Goal: Contribute content: Contribute content

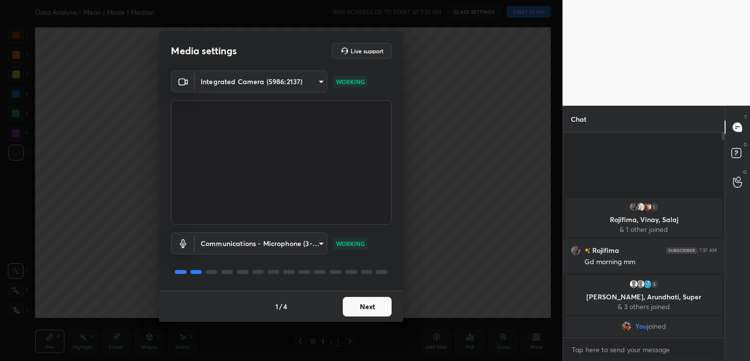
click at [363, 307] on button "Next" at bounding box center [367, 307] width 49 height 20
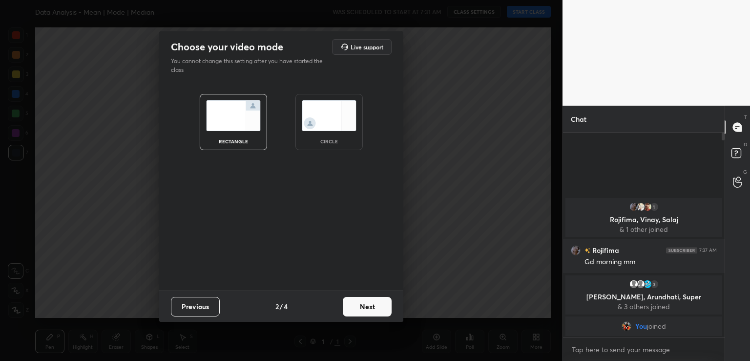
click at [363, 307] on button "Next" at bounding box center [367, 307] width 49 height 20
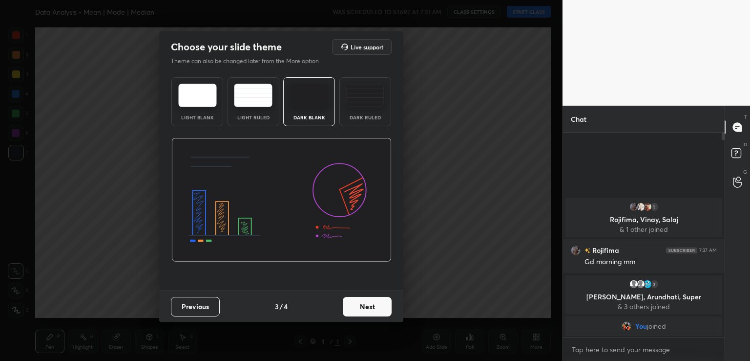
click at [363, 306] on button "Next" at bounding box center [367, 307] width 49 height 20
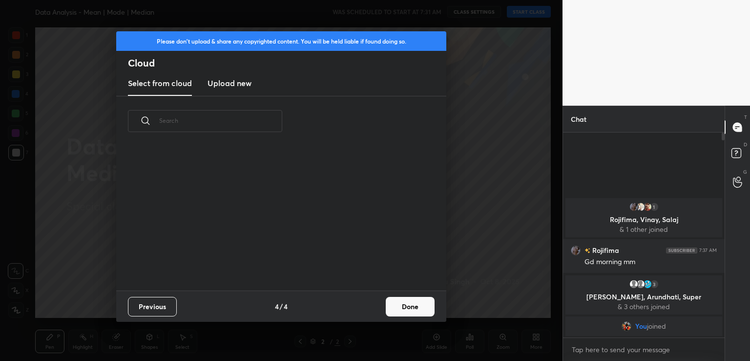
scroll to position [145, 314]
click at [411, 313] on button "Done" at bounding box center [410, 307] width 49 height 20
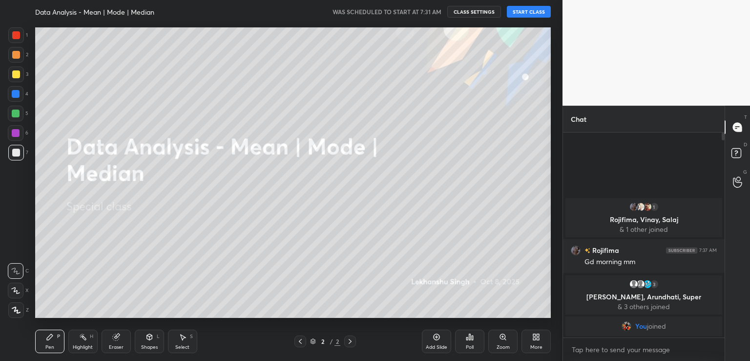
click at [540, 13] on button "START CLASS" at bounding box center [529, 12] width 44 height 12
click at [532, 337] on div "More" at bounding box center [536, 340] width 29 height 23
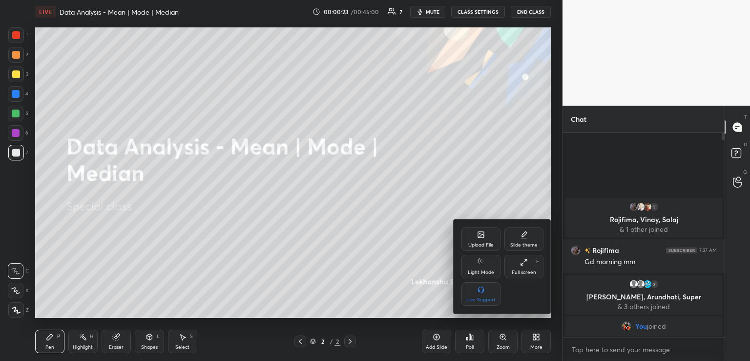
click at [475, 235] on div "Upload File" at bounding box center [481, 238] width 39 height 23
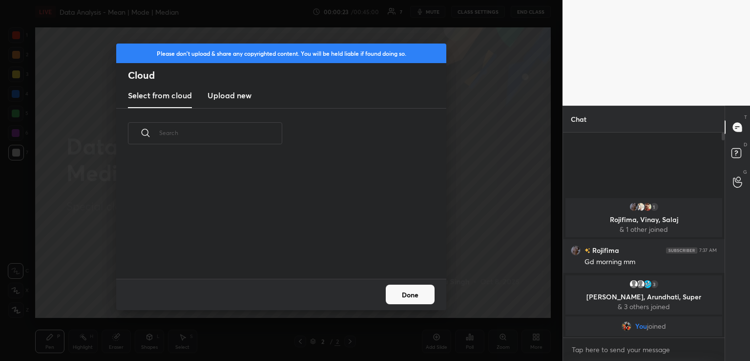
scroll to position [120, 314]
click at [240, 90] on h3 "Upload new" at bounding box center [230, 95] width 44 height 12
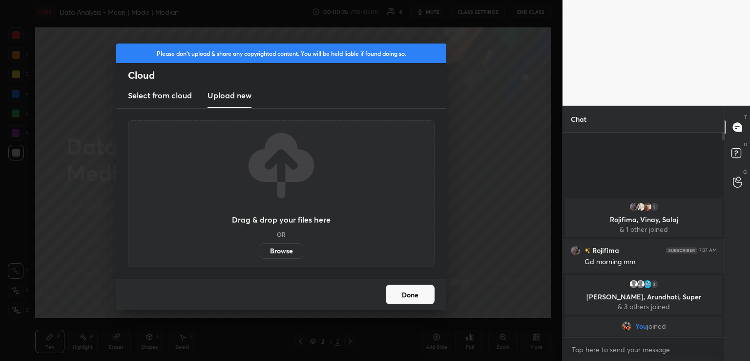
click at [279, 250] on label "Browse" at bounding box center [281, 251] width 43 height 16
click at [260, 250] on input "Browse" at bounding box center [260, 251] width 0 height 16
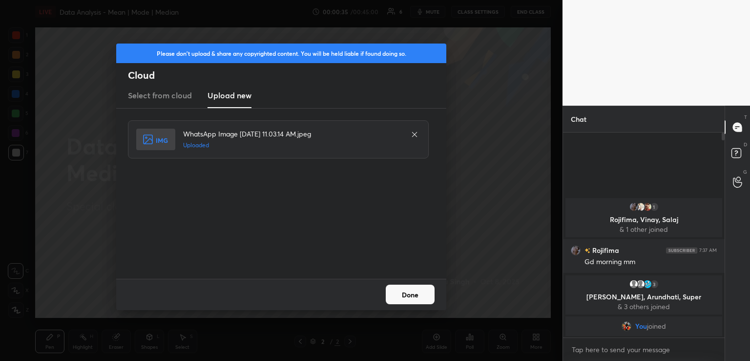
click at [421, 296] on button "Done" at bounding box center [410, 294] width 49 height 20
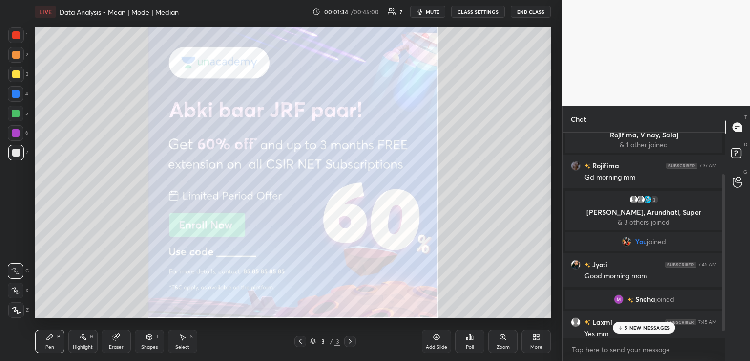
scroll to position [63, 0]
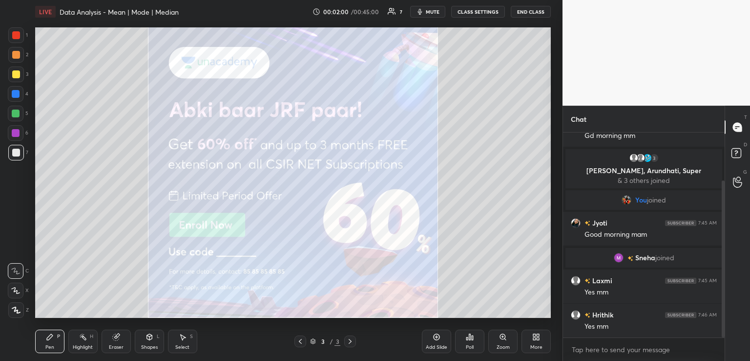
click at [19, 307] on icon at bounding box center [16, 309] width 9 height 7
click at [537, 334] on icon at bounding box center [538, 335] width 2 height 2
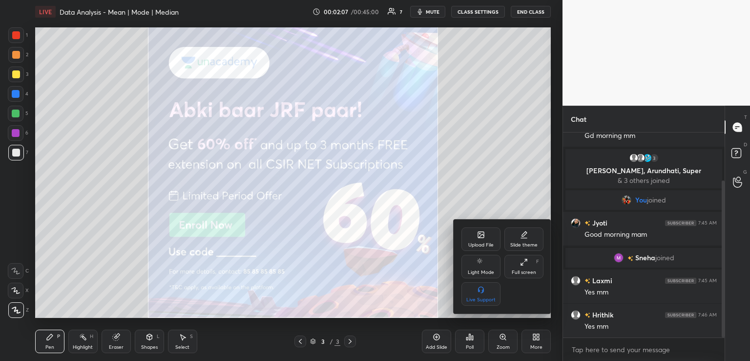
click at [484, 236] on icon at bounding box center [481, 235] width 6 height 6
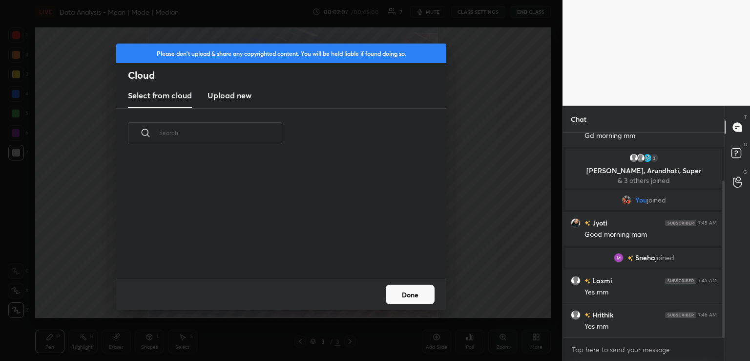
scroll to position [120, 314]
click at [236, 92] on h3 "Upload new" at bounding box center [230, 95] width 44 height 12
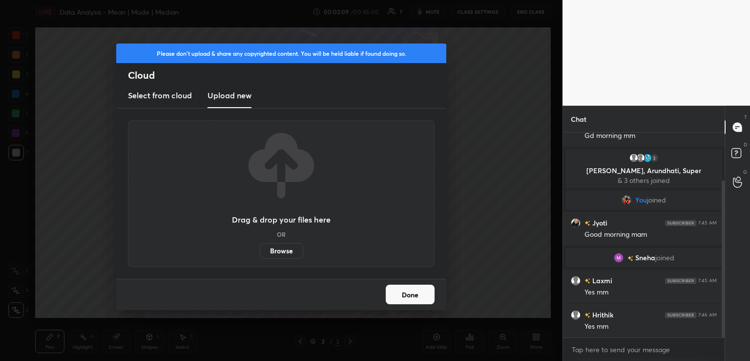
click at [276, 245] on label "Browse" at bounding box center [281, 251] width 43 height 16
click at [260, 245] on input "Browse" at bounding box center [260, 251] width 0 height 16
click at [273, 248] on label "Browse" at bounding box center [281, 251] width 43 height 16
click at [260, 248] on input "Browse" at bounding box center [260, 251] width 0 height 16
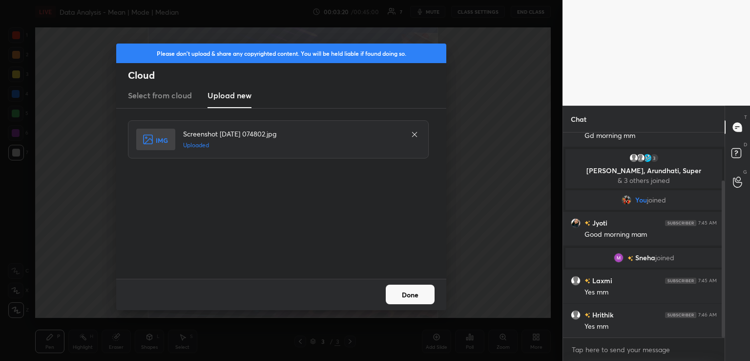
click at [406, 298] on button "Done" at bounding box center [410, 294] width 49 height 20
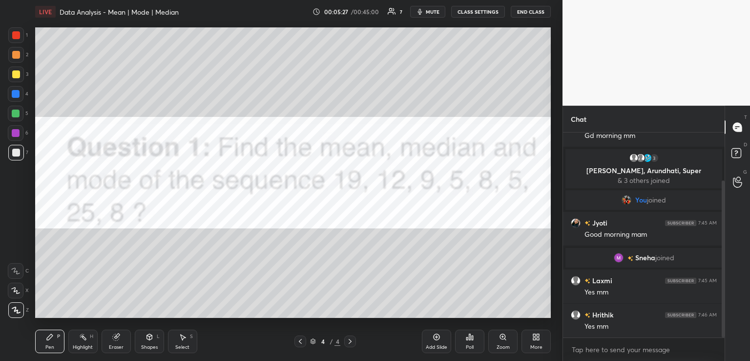
click at [14, 34] on div at bounding box center [16, 35] width 8 height 8
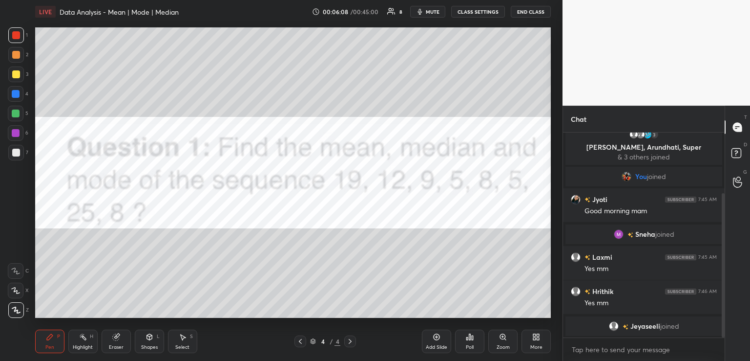
click at [13, 72] on div at bounding box center [16, 74] width 8 height 8
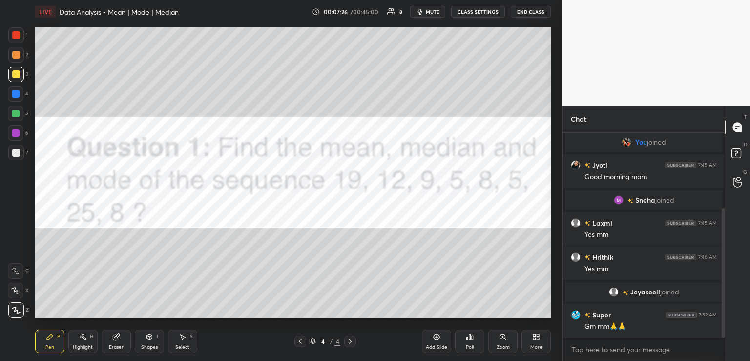
click at [21, 152] on div at bounding box center [16, 153] width 16 height 16
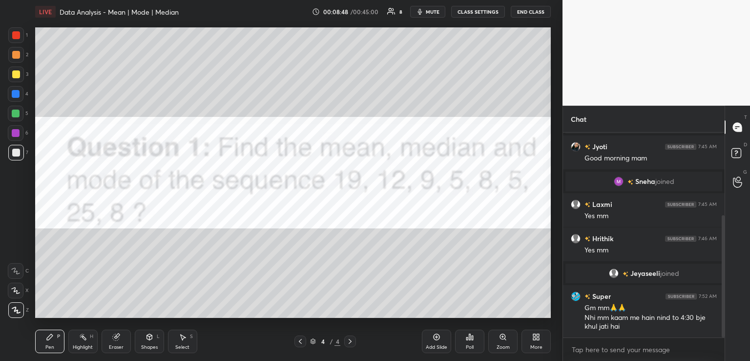
click at [8, 38] on div at bounding box center [16, 35] width 16 height 16
click at [555, 206] on div "1 2 3 4 5 6 7 C X Z C X Z E E Erase all H H LIVE Data Analysis - Mean | Mode | …" at bounding box center [281, 180] width 563 height 361
click at [553, 210] on div "Setting up your live class Poll for secs No correct answer Start poll" at bounding box center [293, 172] width 524 height 298
click at [559, 212] on div "1 2 3 4 5 6 7 C X Z C X Z E E Erase all H H LIVE Data Analysis - Mean | Mode | …" at bounding box center [281, 180] width 563 height 361
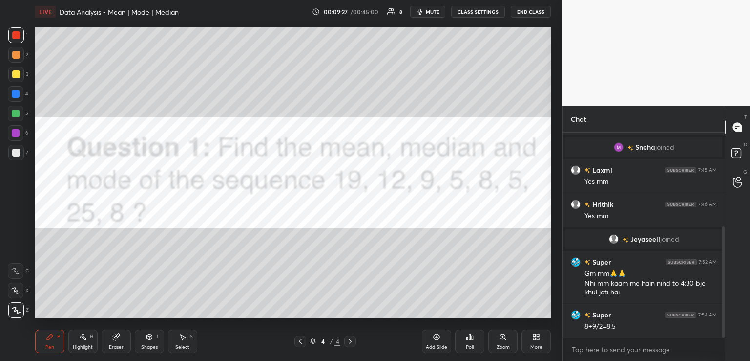
click at [110, 340] on div "Eraser" at bounding box center [116, 340] width 29 height 23
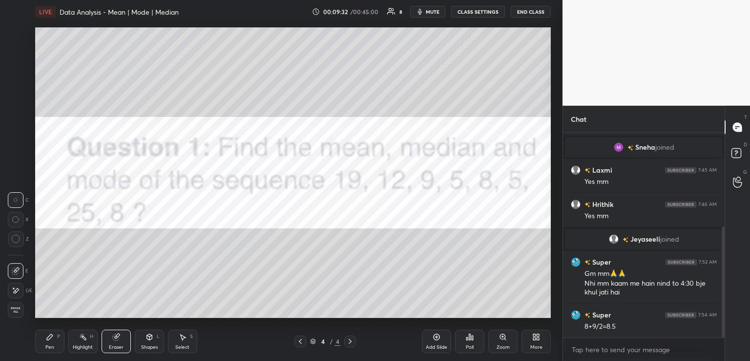
click at [44, 338] on div "Pen P" at bounding box center [49, 340] width 29 height 23
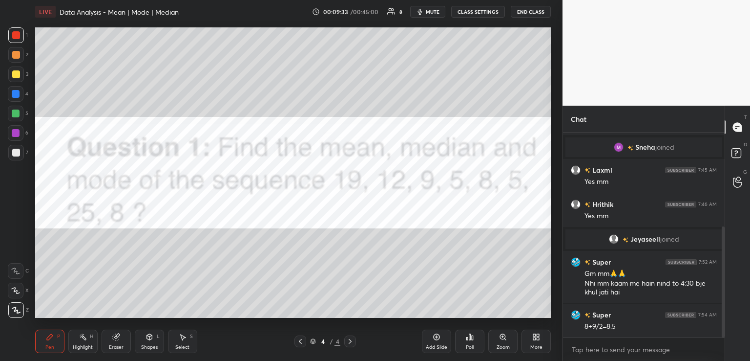
click at [15, 152] on div at bounding box center [16, 153] width 8 height 8
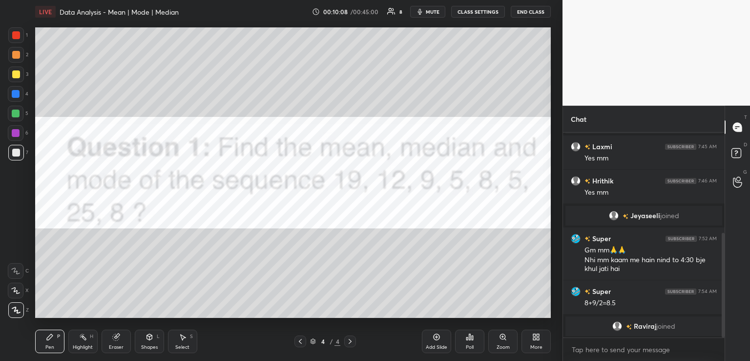
click at [18, 37] on div at bounding box center [16, 35] width 8 height 8
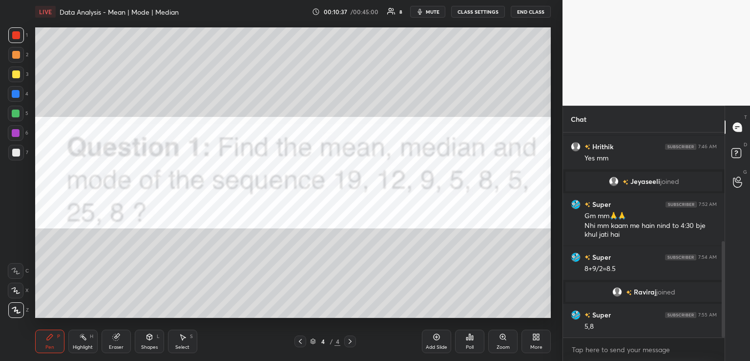
click at [118, 346] on div "Eraser" at bounding box center [116, 346] width 15 height 5
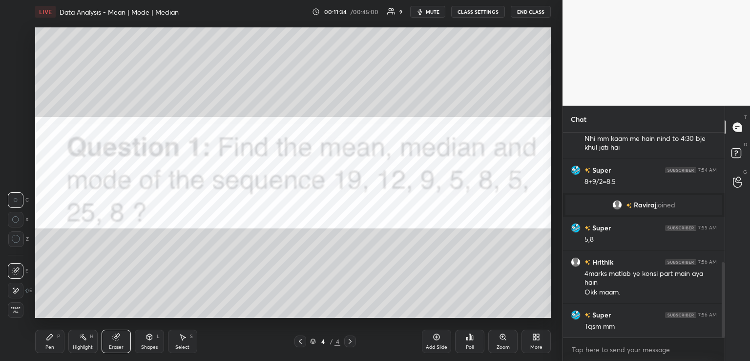
scroll to position [352, 0]
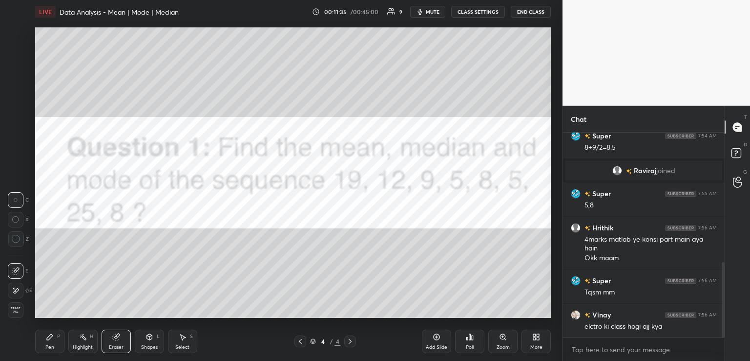
click at [528, 8] on button "End Class" at bounding box center [531, 12] width 40 height 12
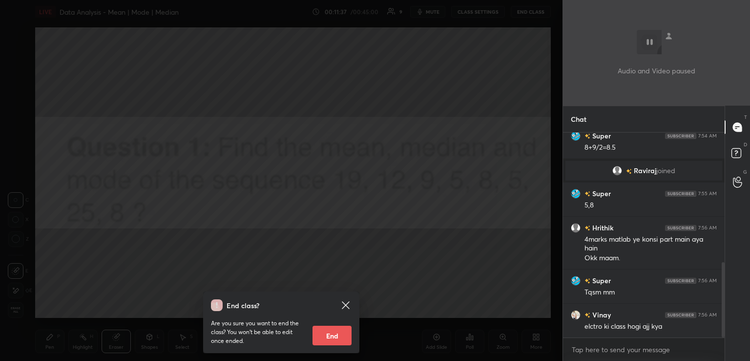
click at [321, 339] on button "End" at bounding box center [332, 335] width 39 height 20
type textarea "x"
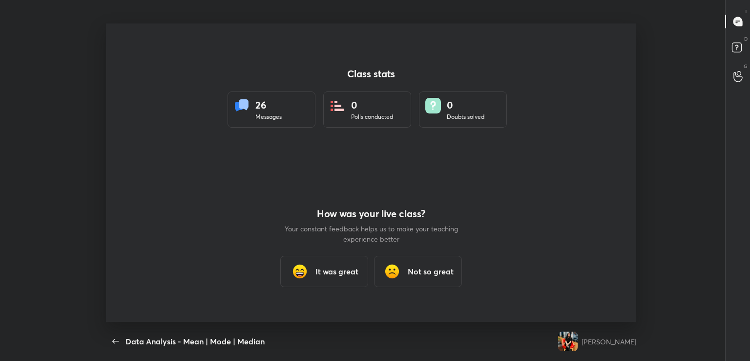
scroll to position [0, 0]
